Goal: Task Accomplishment & Management: Manage account settings

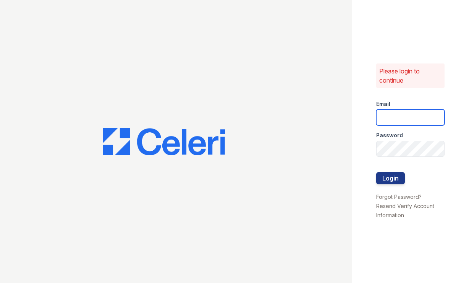
click at [386, 122] on input "email" at bounding box center [410, 117] width 68 height 16
type input "[EMAIL_ADDRESS][DOMAIN_NAME]"
click at [395, 178] on button "Login" at bounding box center [390, 178] width 29 height 12
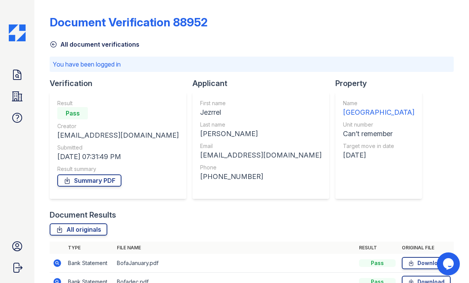
click at [17, 36] on img at bounding box center [17, 32] width 17 height 17
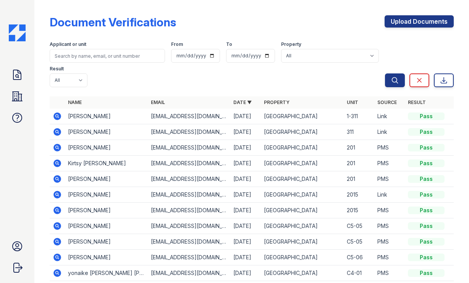
scroll to position [32, 0]
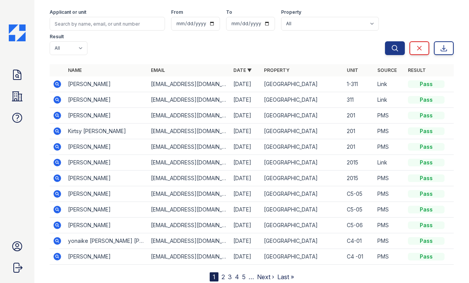
click at [223, 273] on link "2" at bounding box center [222, 277] width 3 height 8
